Goal: Task Accomplishment & Management: Manage account settings

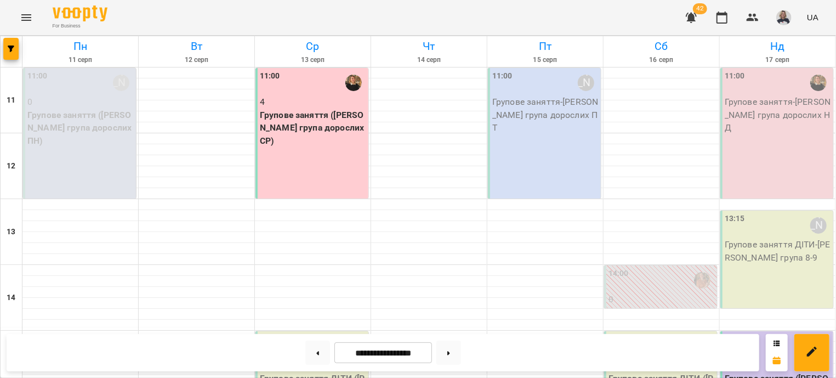
scroll to position [198, 0]
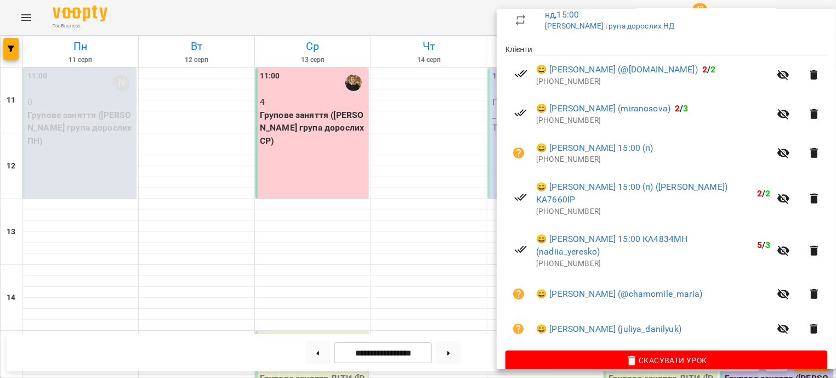
scroll to position [216, 0]
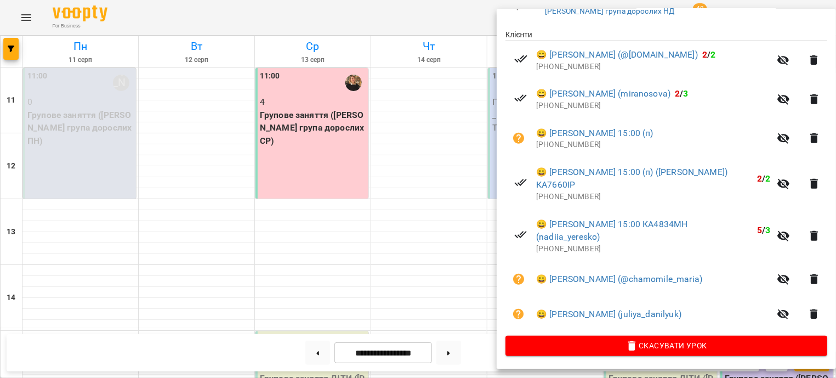
click at [414, 129] on div at bounding box center [418, 189] width 836 height 378
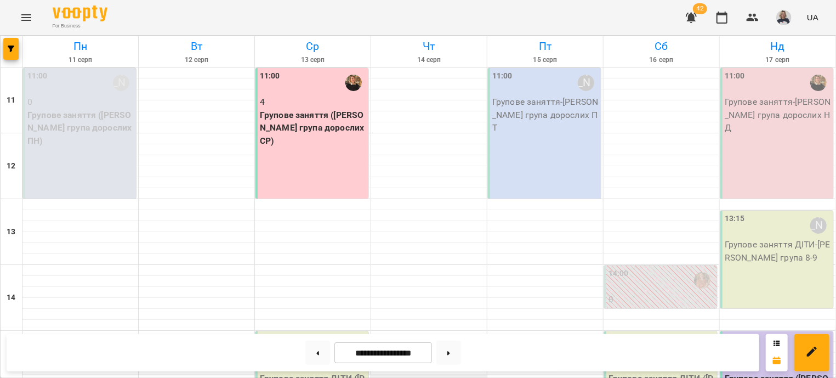
scroll to position [0, 0]
click at [334, 175] on div "11:00 4 Групове заняття (Оксана група дорослих СР)" at bounding box center [311, 133] width 113 height 130
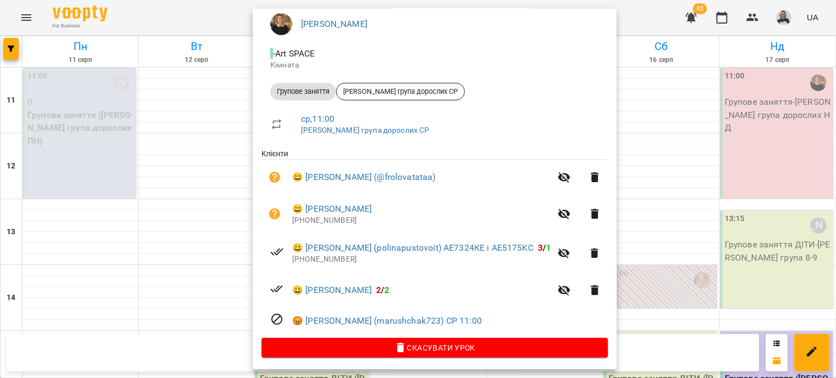
scroll to position [112, 0]
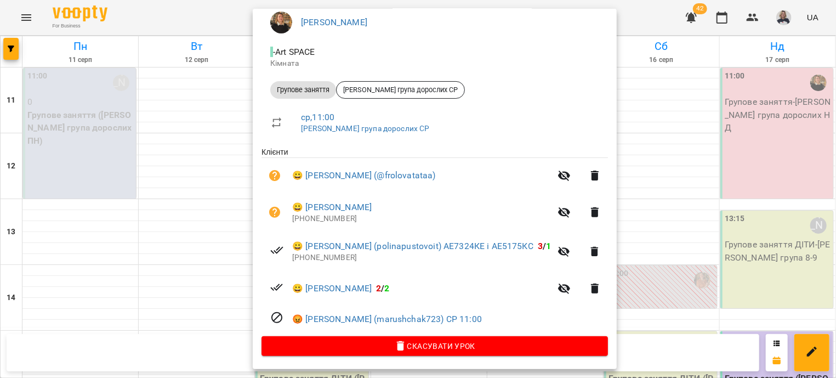
click at [204, 211] on div at bounding box center [418, 189] width 836 height 378
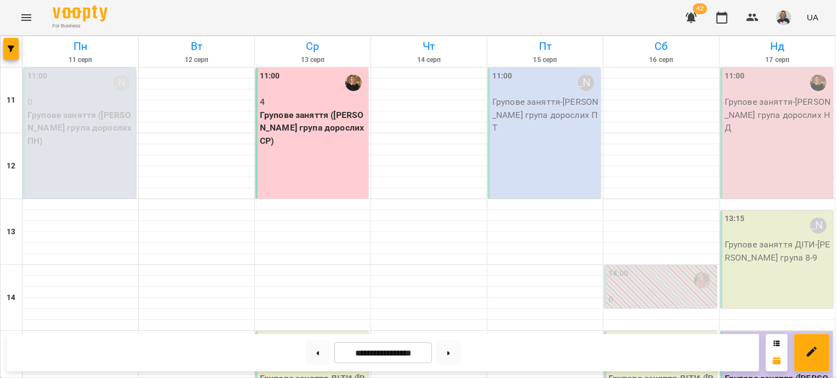
scroll to position [264, 0]
click at [274, 331] on div "15:00 Поліна Кулик 5 Групове заняття ДІТИ (Віта група 8-9 років)" at bounding box center [311, 380] width 113 height 98
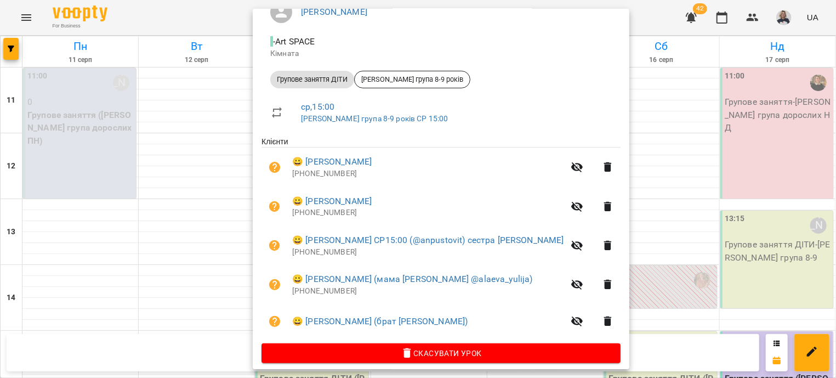
scroll to position [129, 0]
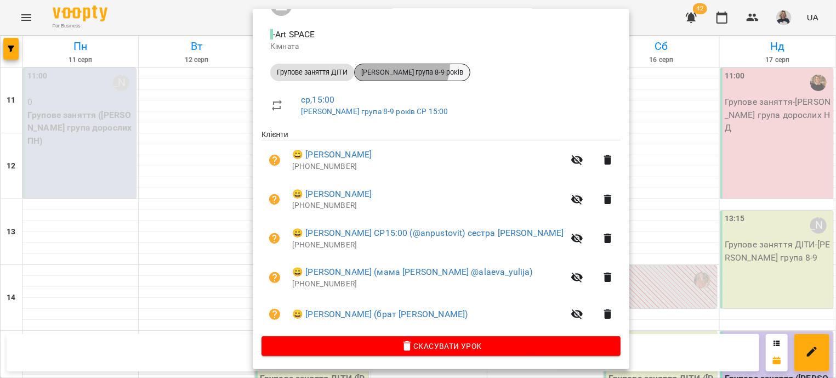
click at [402, 64] on div "Віта група 8-9 років" at bounding box center [412, 73] width 116 height 18
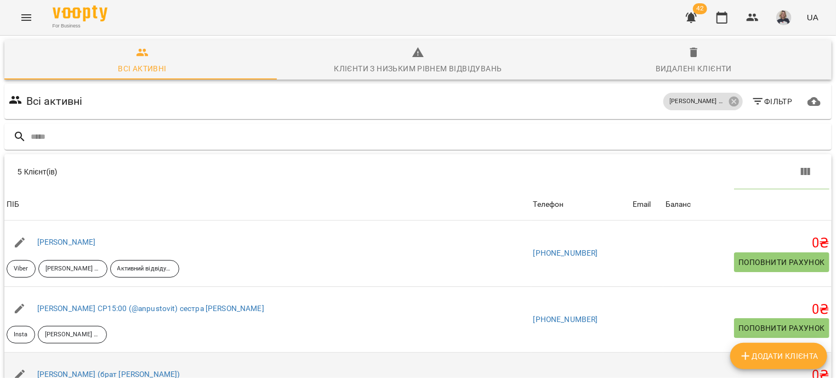
scroll to position [88, 0]
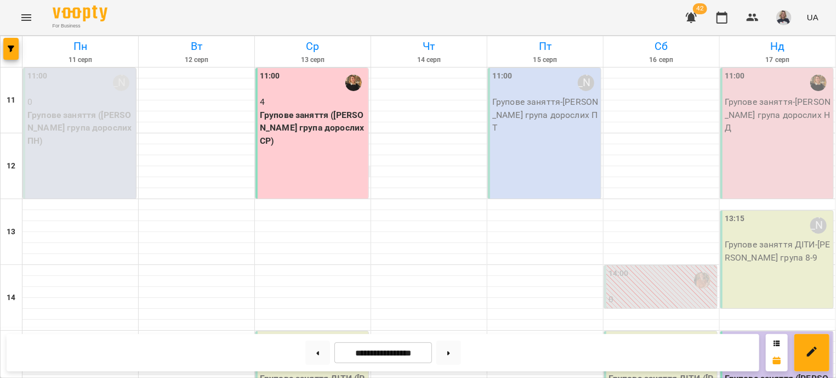
scroll to position [264, 0]
click at [338, 331] on div "15:00 Поліна Кулик 5 Групове заняття ДІТИ (Віта група 8-9 років)" at bounding box center [311, 380] width 113 height 98
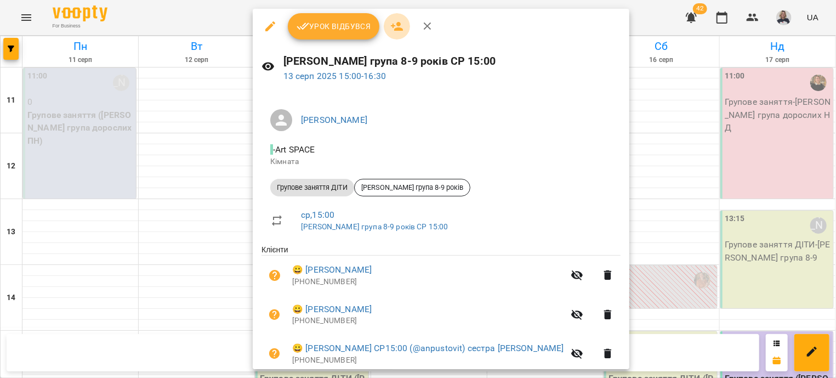
click at [396, 27] on icon "button" at bounding box center [397, 26] width 12 height 9
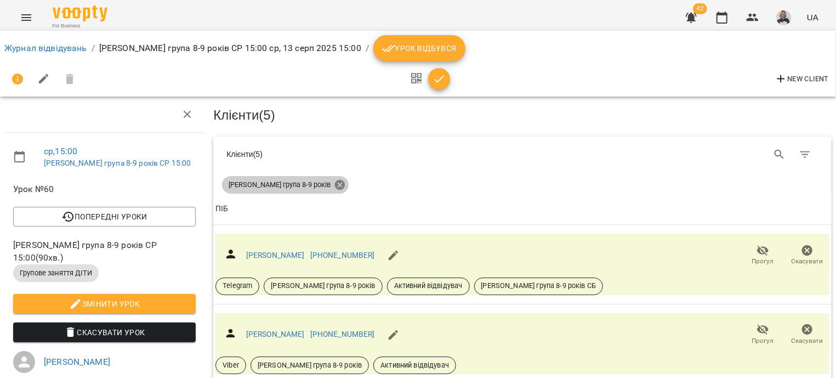
click at [335, 184] on icon at bounding box center [340, 185] width 10 height 10
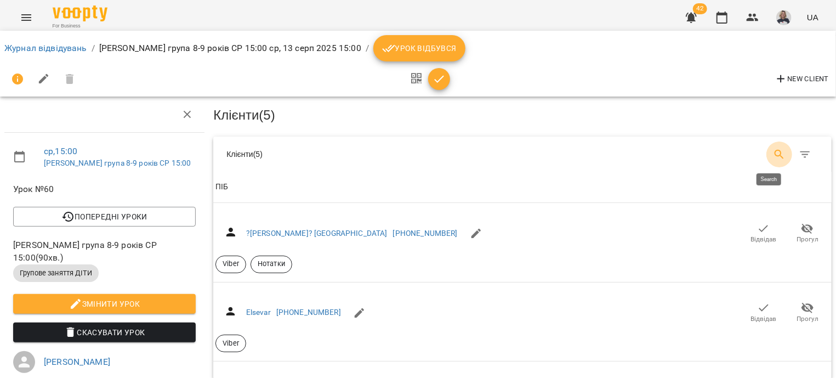
click at [773, 154] on icon "Search" at bounding box center [779, 154] width 13 height 13
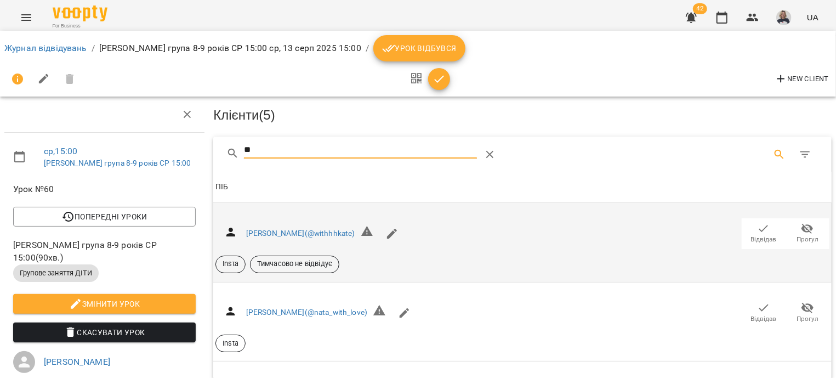
type input "**"
click at [760, 238] on span "Відвідав" at bounding box center [764, 239] width 26 height 9
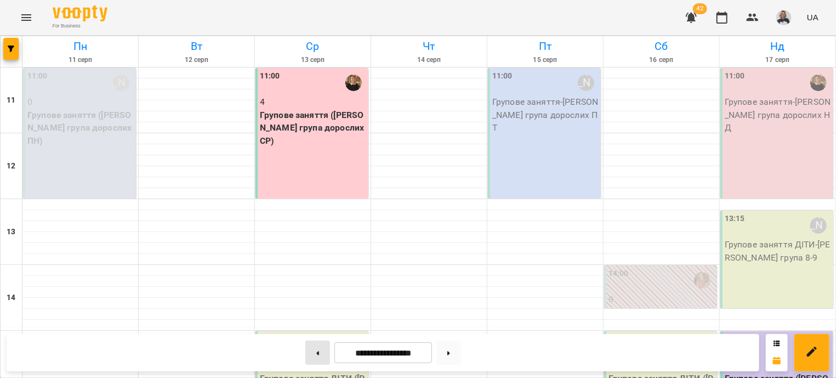
click at [311, 356] on button at bounding box center [317, 352] width 25 height 24
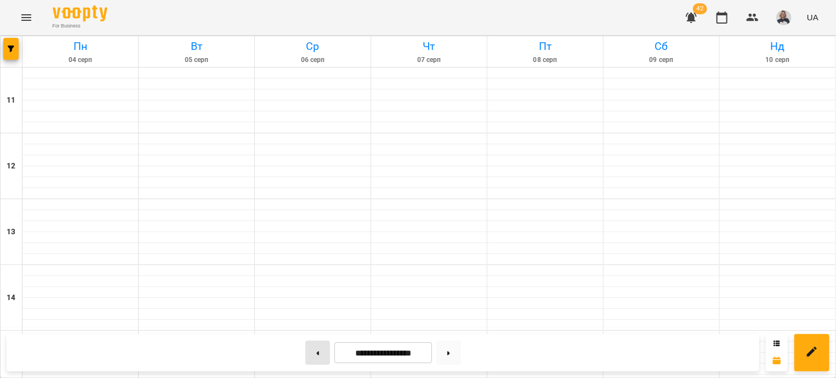
type input "**********"
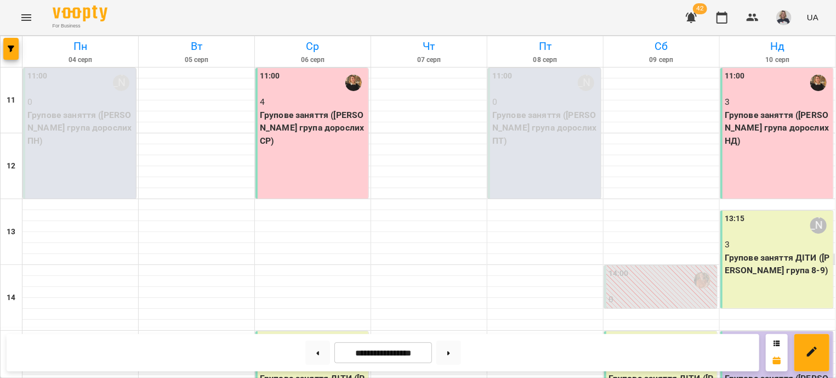
scroll to position [132, 0]
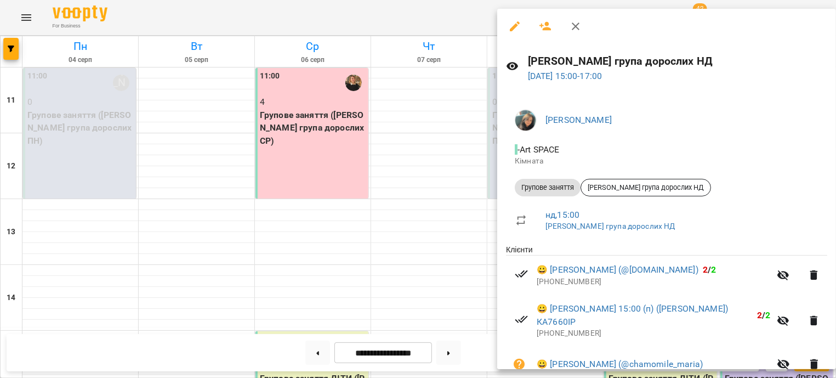
scroll to position [66, 0]
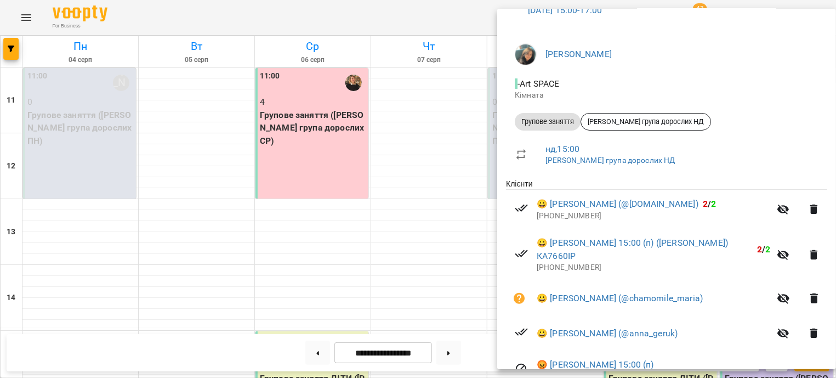
click at [454, 180] on div at bounding box center [418, 189] width 836 height 378
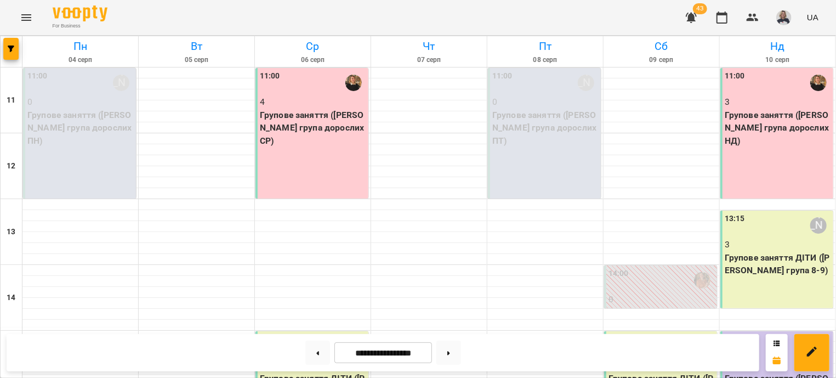
scroll to position [331, 0]
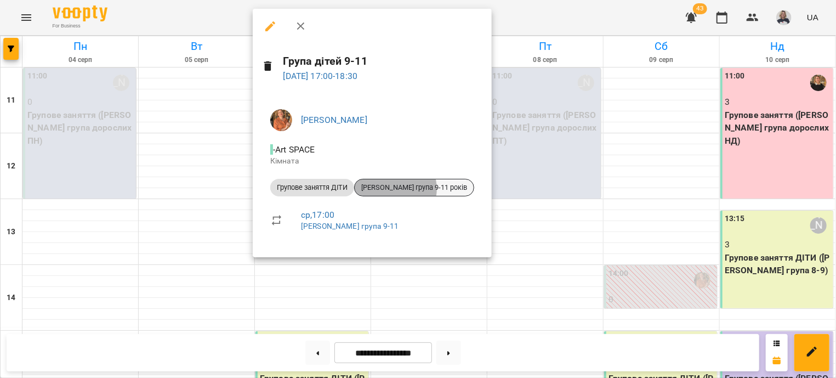
click at [395, 189] on span "Віта група 9-11 років" at bounding box center [414, 188] width 119 height 10
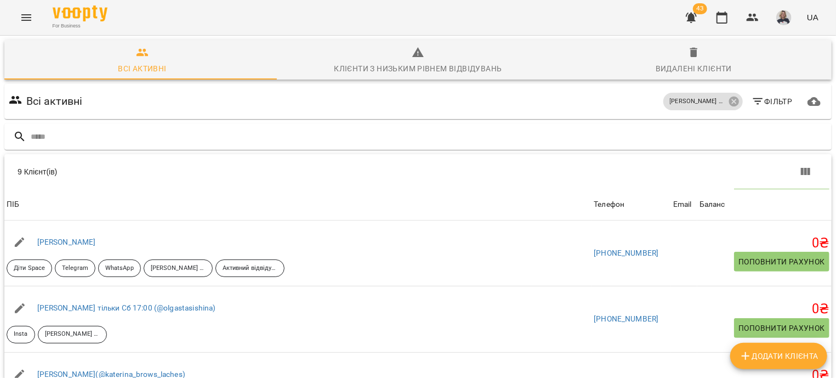
scroll to position [353, 0]
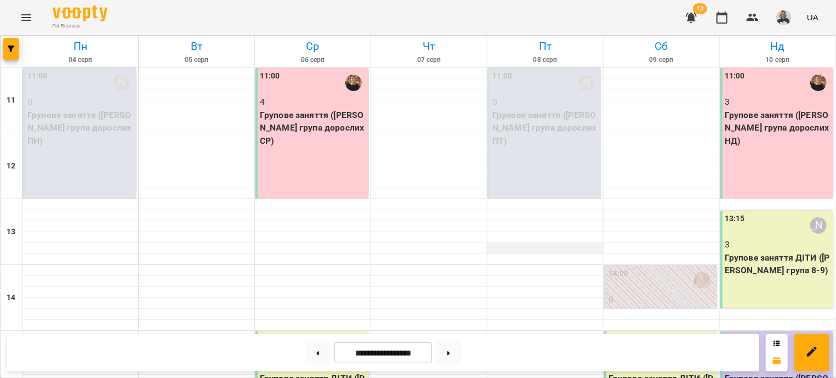
scroll to position [331, 0]
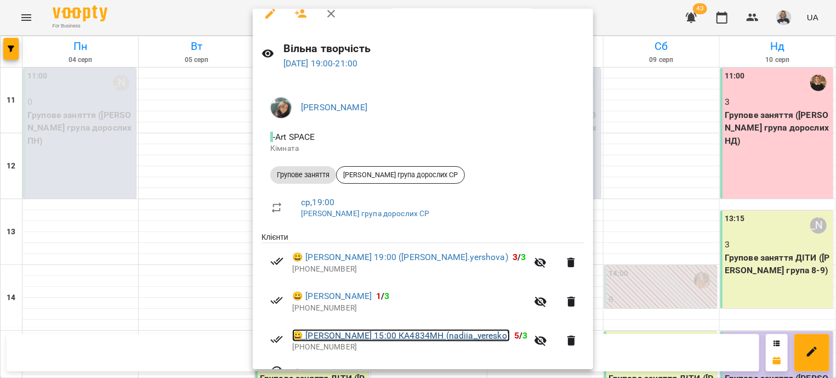
scroll to position [0, 0]
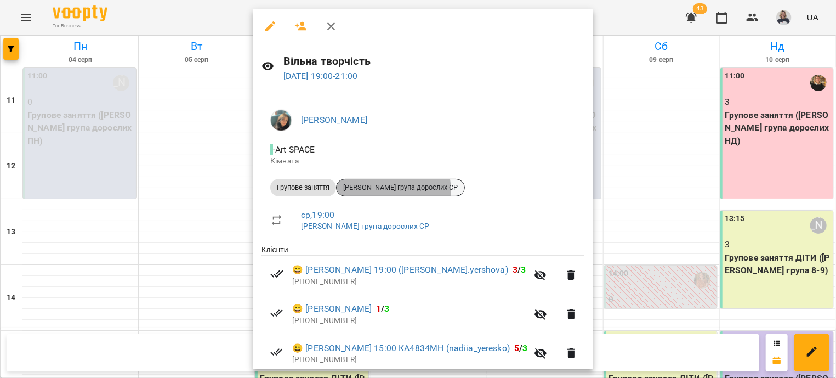
click at [394, 190] on span "Оля група дорослих СР" at bounding box center [401, 188] width 128 height 10
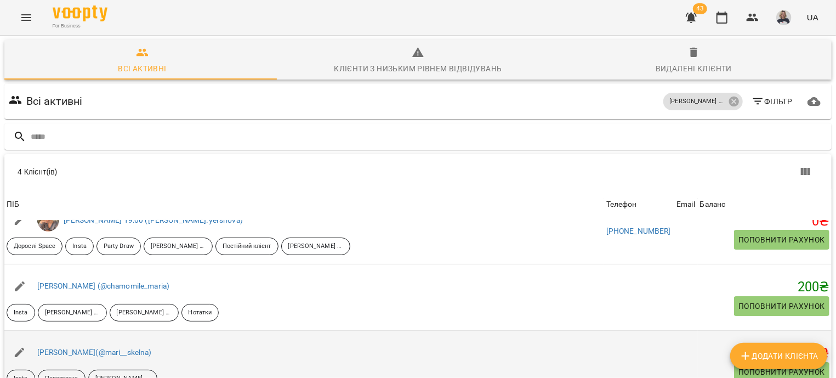
scroll to position [152, 0]
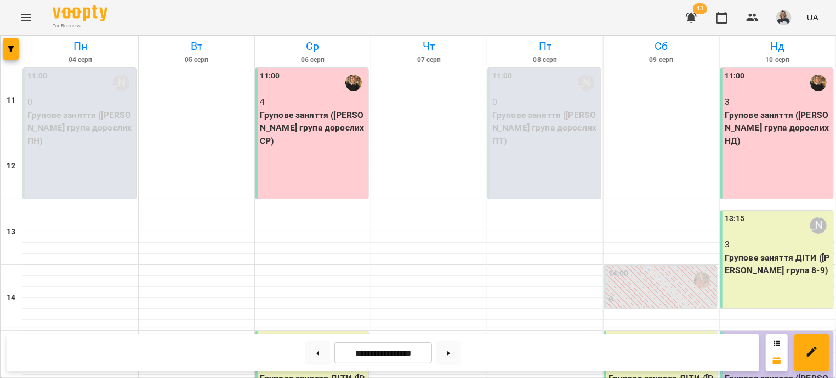
scroll to position [264, 0]
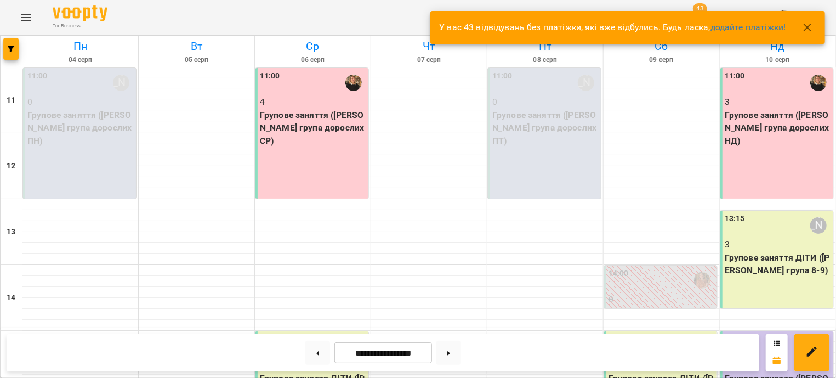
click at [295, 331] on div "15:00 Поліна Кулик 5 Групове заняття ДІТИ (Віта група 8-9 років)" at bounding box center [311, 380] width 113 height 98
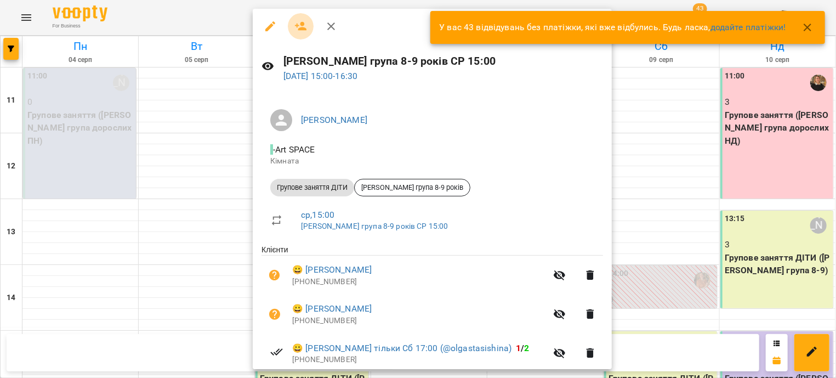
click at [297, 31] on icon "button" at bounding box center [300, 26] width 13 height 13
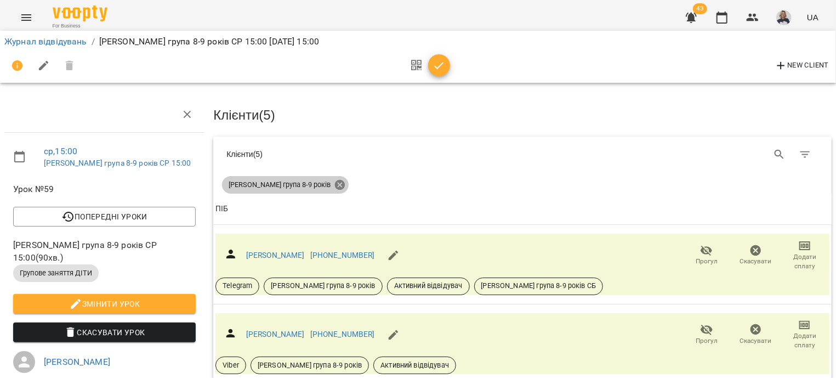
click at [335, 187] on icon at bounding box center [340, 185] width 10 height 10
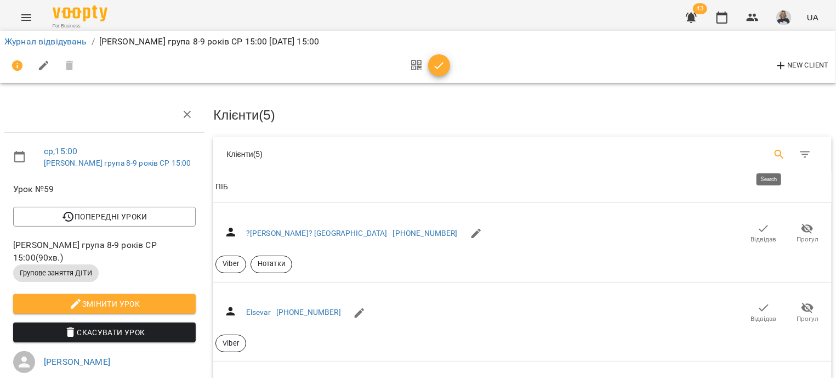
click at [766, 155] on button "Search" at bounding box center [779, 154] width 26 height 26
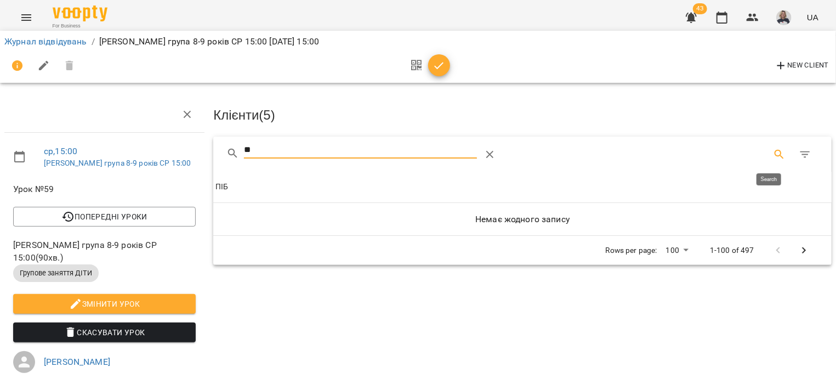
type input "*"
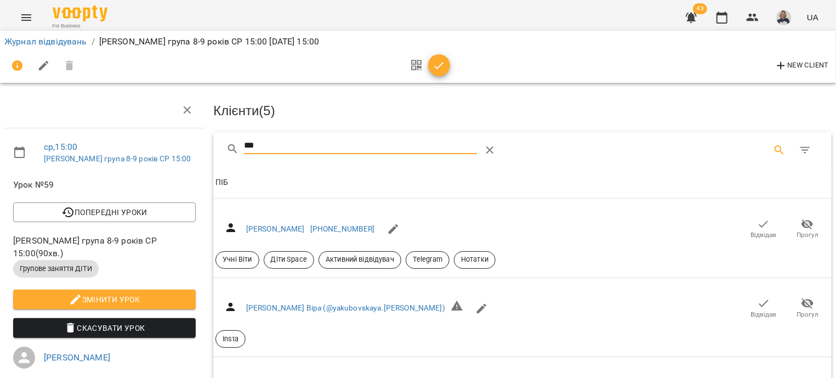
scroll to position [132, 0]
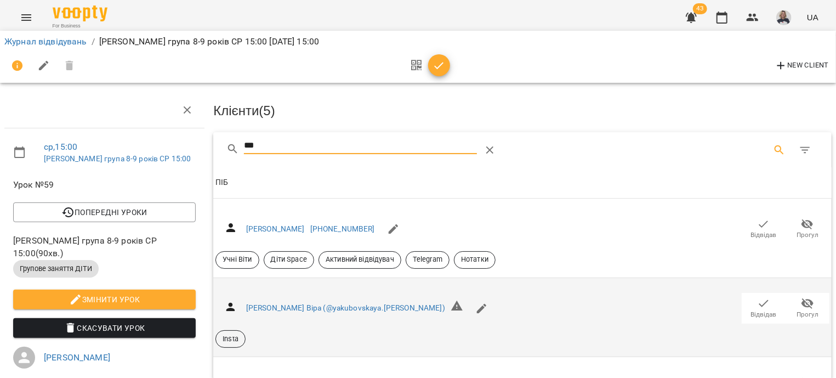
click at [751, 310] on span "Відвідав" at bounding box center [764, 314] width 26 height 9
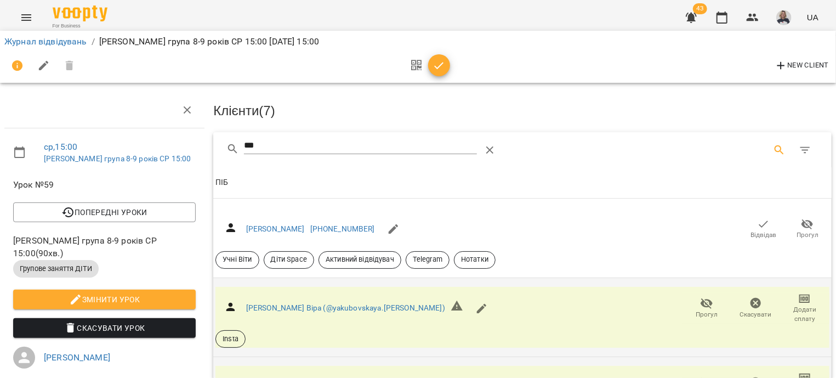
scroll to position [0, 0]
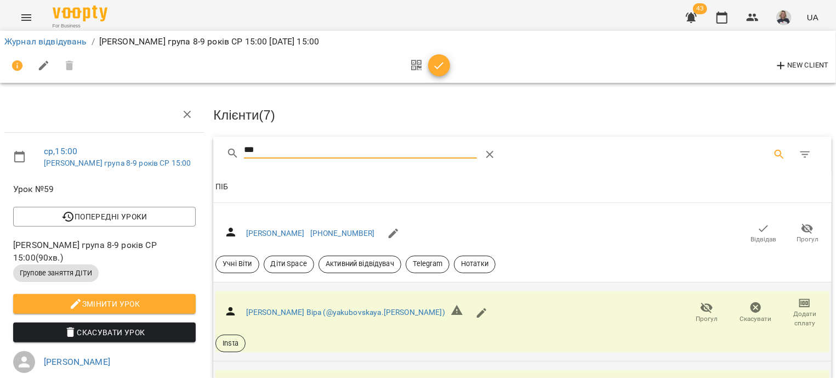
drag, startPoint x: 315, startPoint y: 152, endPoint x: 218, endPoint y: 137, distance: 98.2
click at [244, 141] on input "***" at bounding box center [360, 150] width 233 height 18
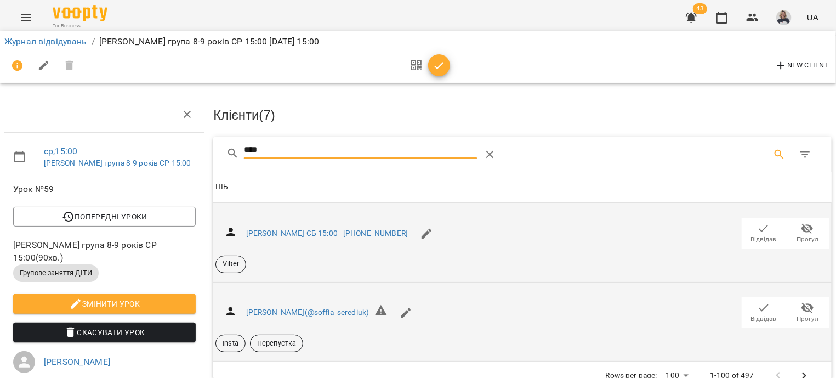
type input "****"
click at [751, 235] on span "Відвідав" at bounding box center [764, 239] width 26 height 9
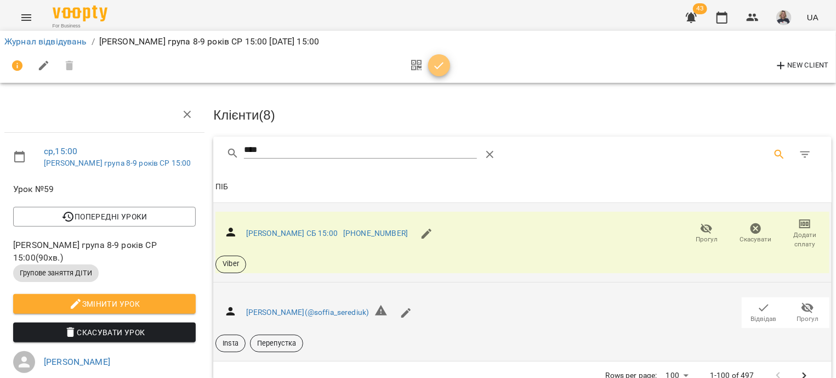
click at [431, 71] on span "button" at bounding box center [439, 65] width 22 height 13
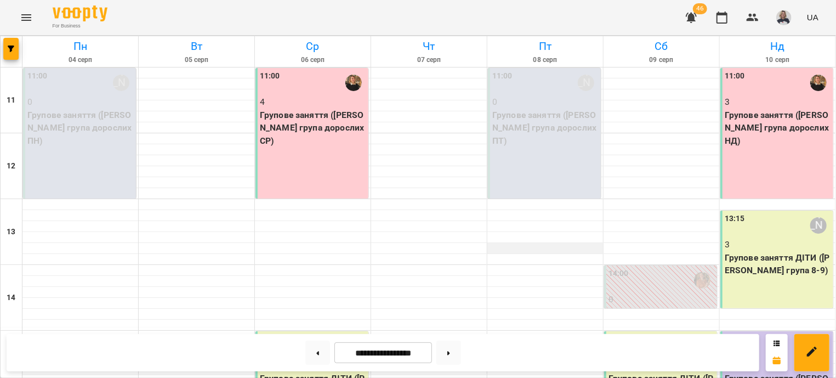
click at [494, 249] on div at bounding box center [545, 248] width 116 height 11
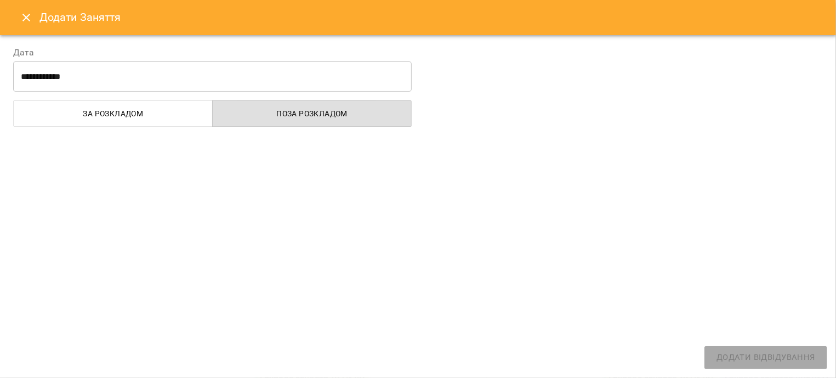
select select
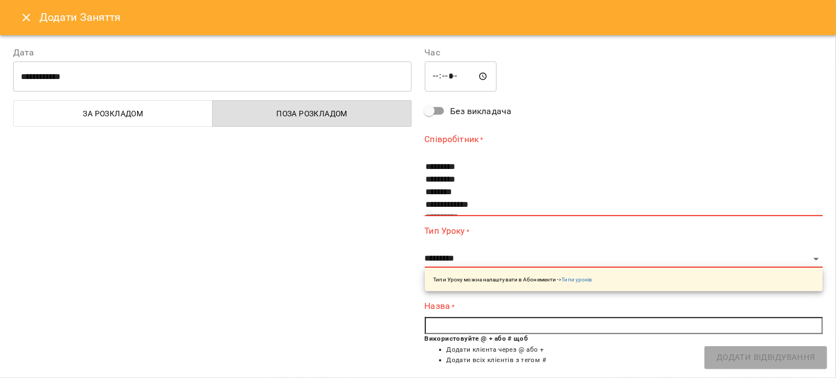
click at [21, 14] on icon "Close" at bounding box center [26, 17] width 13 height 13
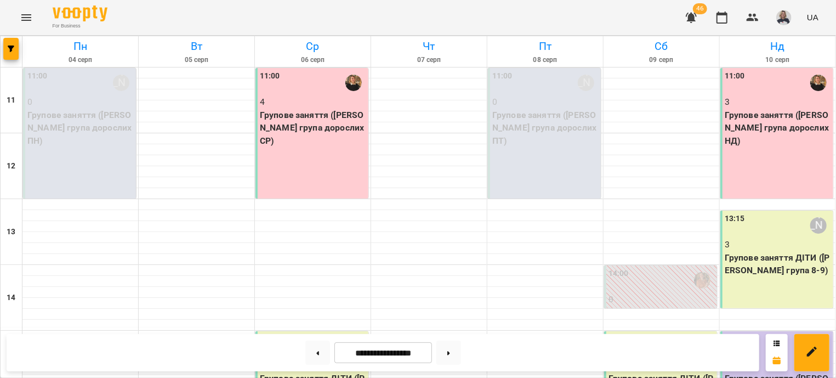
scroll to position [331, 0]
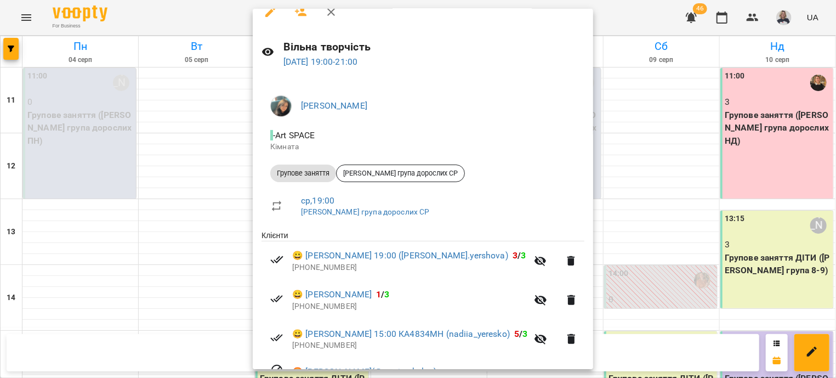
scroll to position [0, 0]
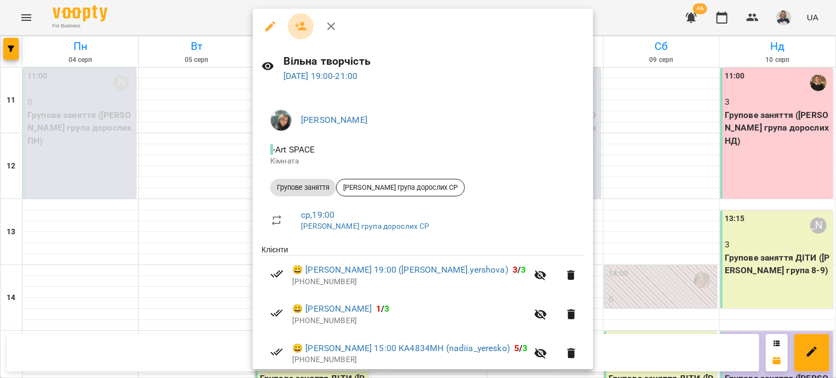
click at [303, 22] on icon "button" at bounding box center [301, 26] width 12 height 9
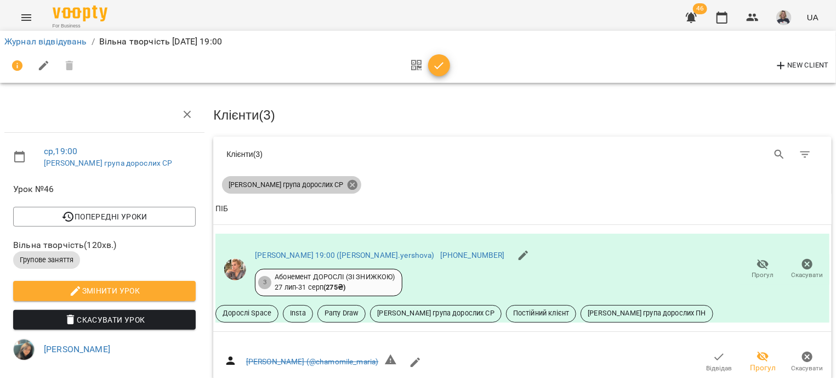
click at [348, 184] on icon at bounding box center [353, 185] width 10 height 10
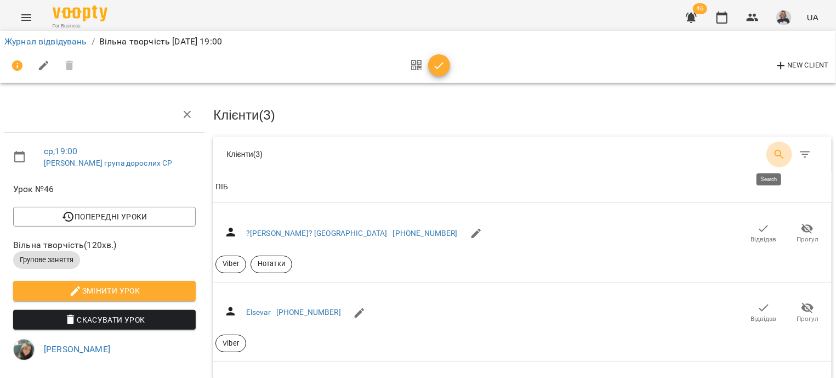
click at [775, 154] on icon "Search" at bounding box center [779, 154] width 9 height 9
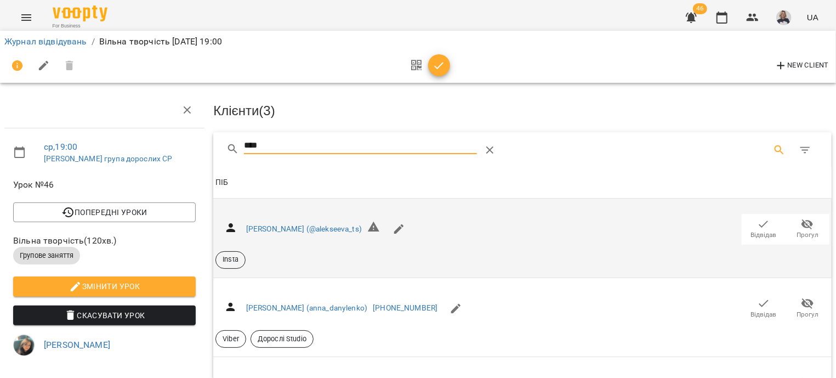
scroll to position [198, 0]
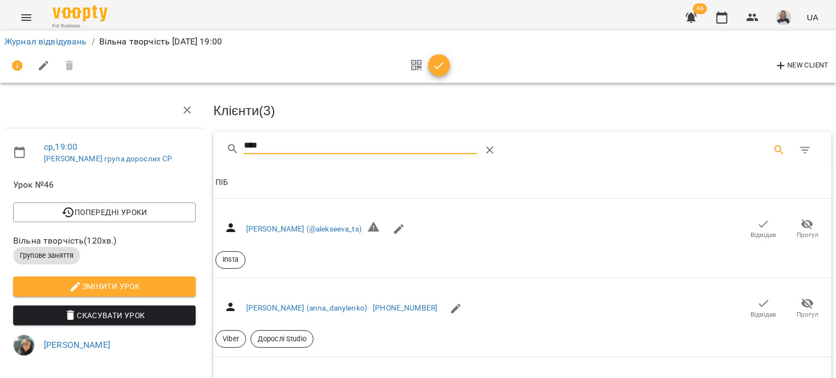
type input "****"
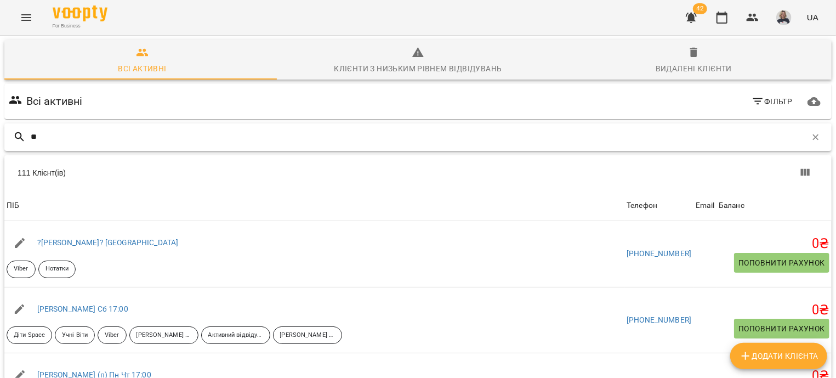
type input "*"
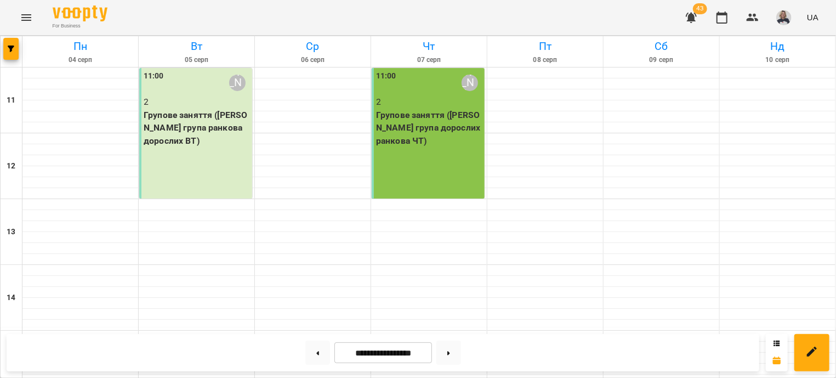
scroll to position [397, 0]
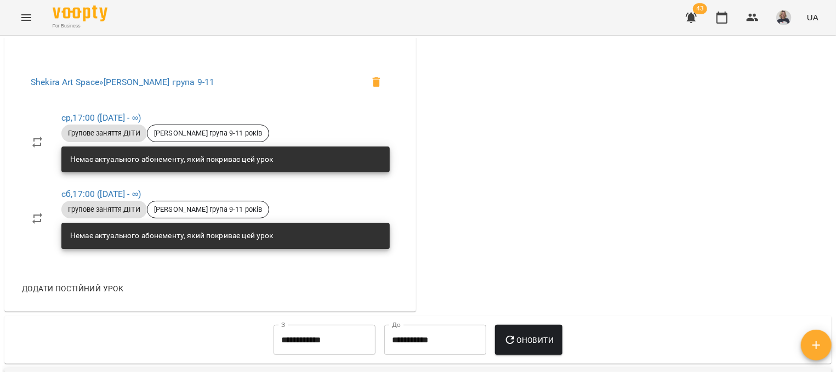
scroll to position [663, 0]
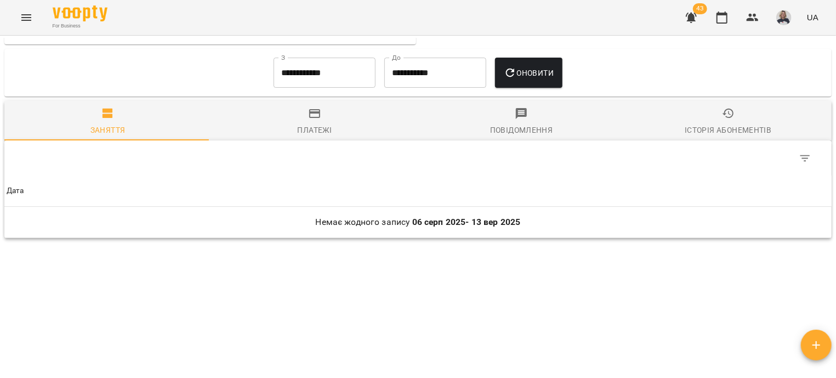
click at [337, 72] on input "**********" at bounding box center [325, 73] width 102 height 31
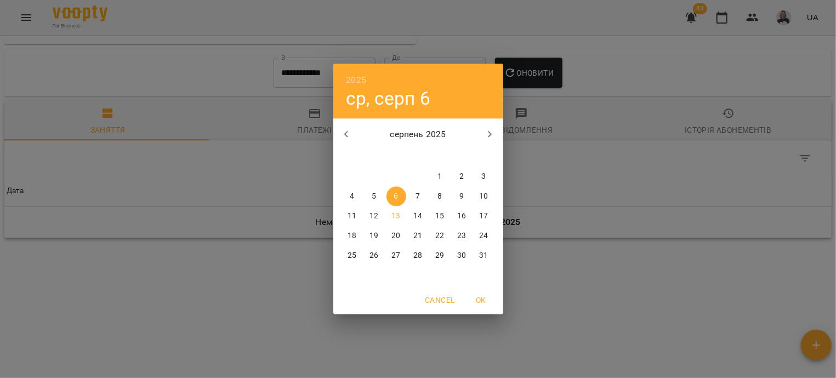
click at [345, 134] on icon "button" at bounding box center [346, 134] width 4 height 7
click at [378, 175] on span "1" at bounding box center [375, 176] width 20 height 11
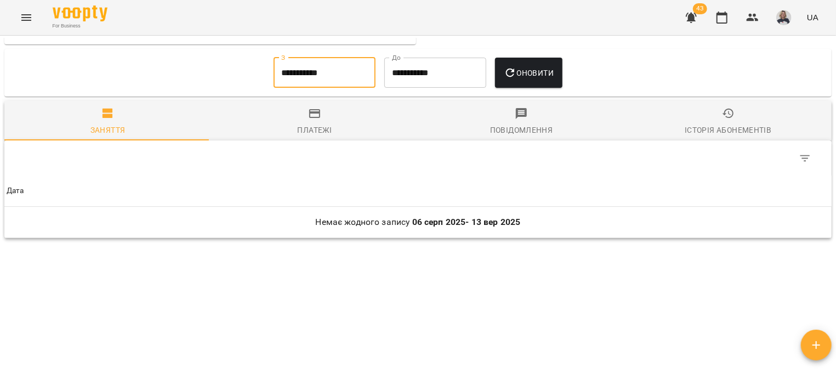
type input "**********"
click at [555, 79] on button "Оновити" at bounding box center [528, 73] width 67 height 31
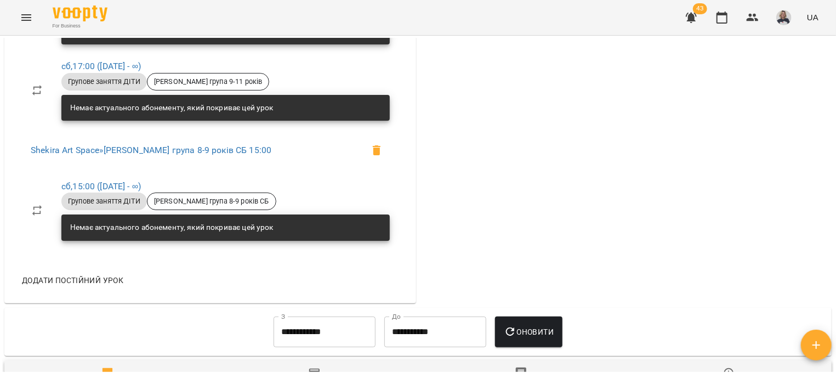
scroll to position [727, 0]
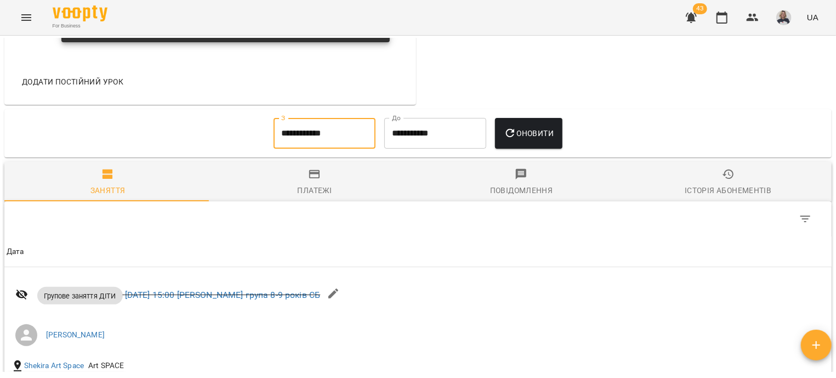
click at [317, 141] on input "**********" at bounding box center [325, 133] width 102 height 31
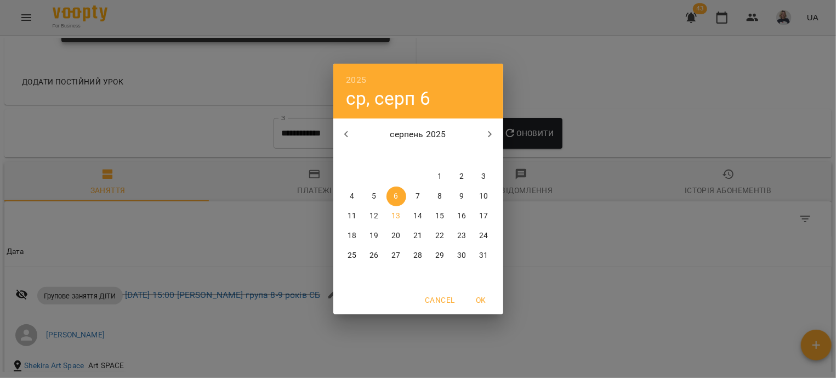
click at [341, 132] on icon "button" at bounding box center [346, 134] width 13 height 13
click at [485, 175] on p "1" at bounding box center [483, 176] width 4 height 11
type input "**********"
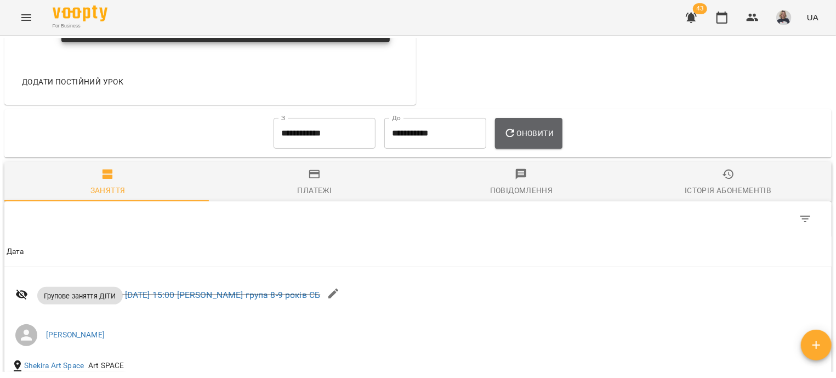
click at [531, 130] on span "Оновити" at bounding box center [529, 133] width 50 height 13
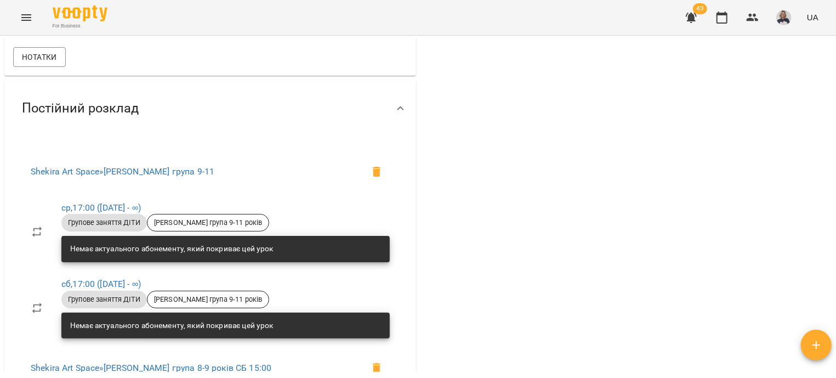
scroll to position [0, 0]
